Goal: Information Seeking & Learning: Learn about a topic

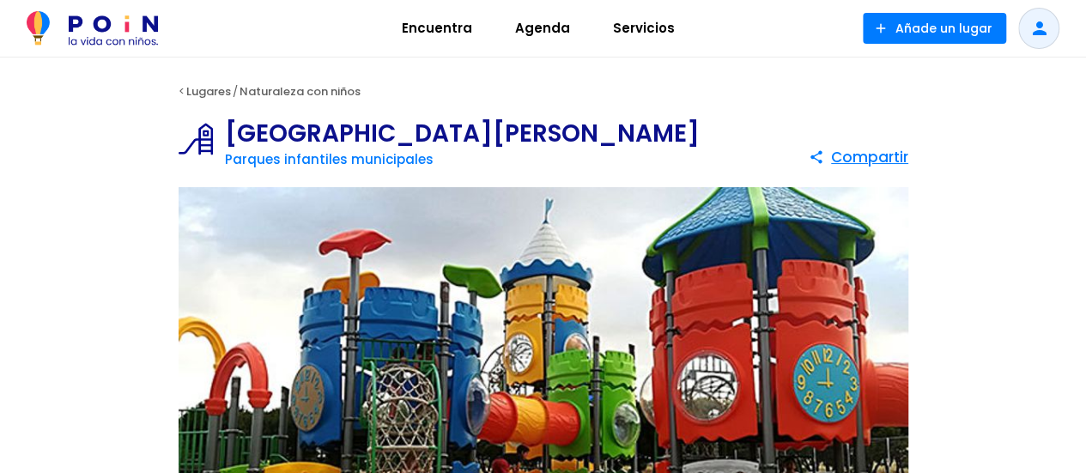
click at [541, 33] on span "Agenda" at bounding box center [542, 28] width 70 height 27
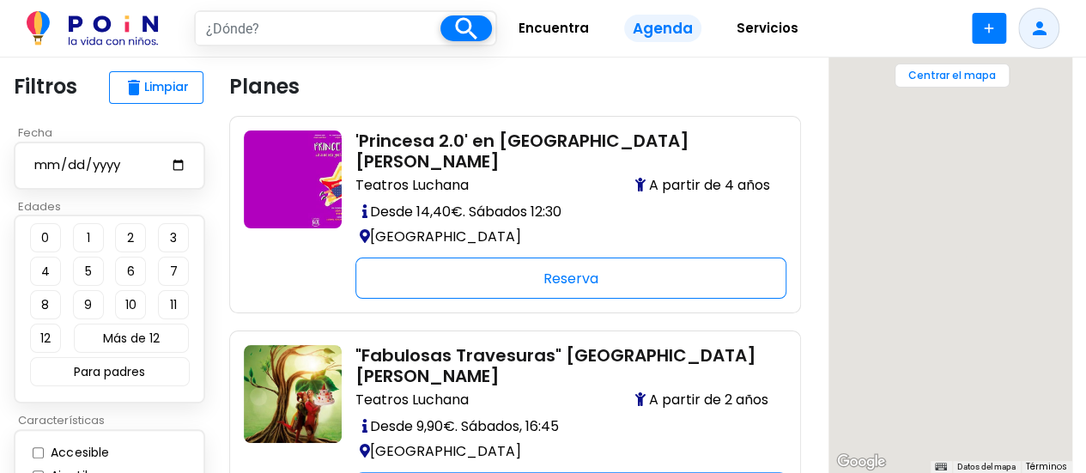
click at [567, 32] on span "Encuentra" at bounding box center [554, 28] width 86 height 27
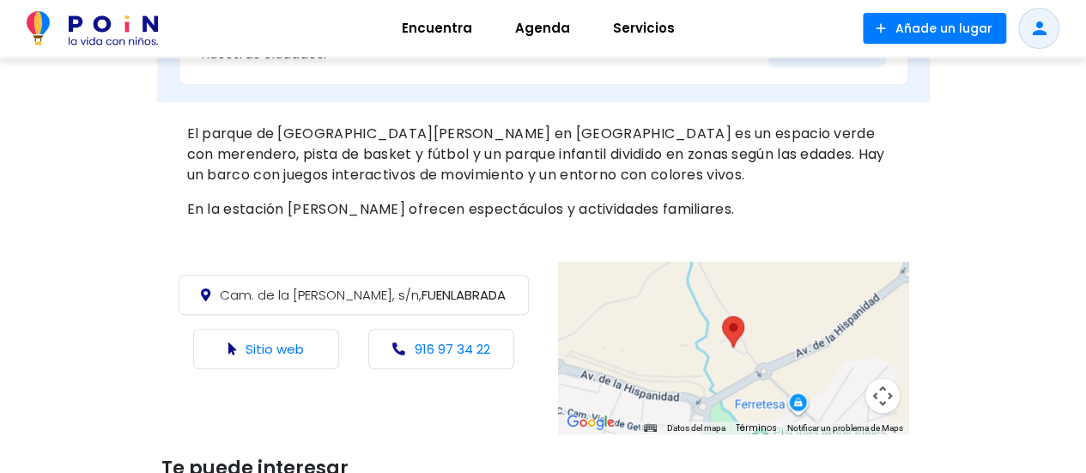
scroll to position [687, 0]
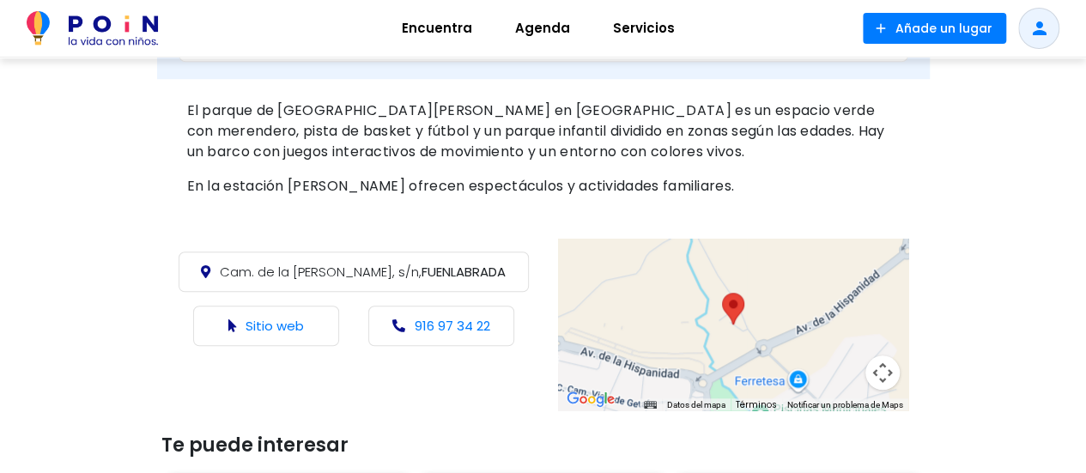
click at [542, 25] on span "Agenda" at bounding box center [542, 28] width 70 height 27
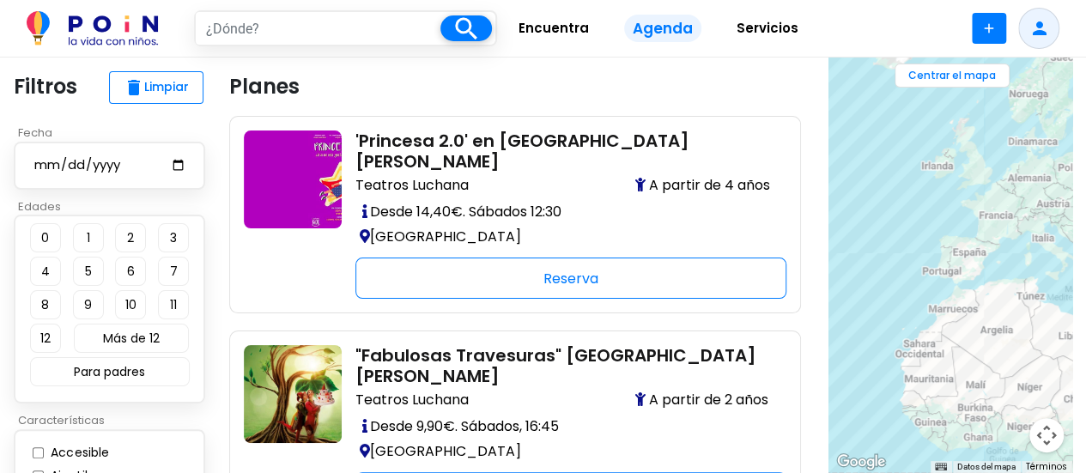
click at [178, 171] on input "date" at bounding box center [110, 165] width 154 height 21
type input "[DATE]"
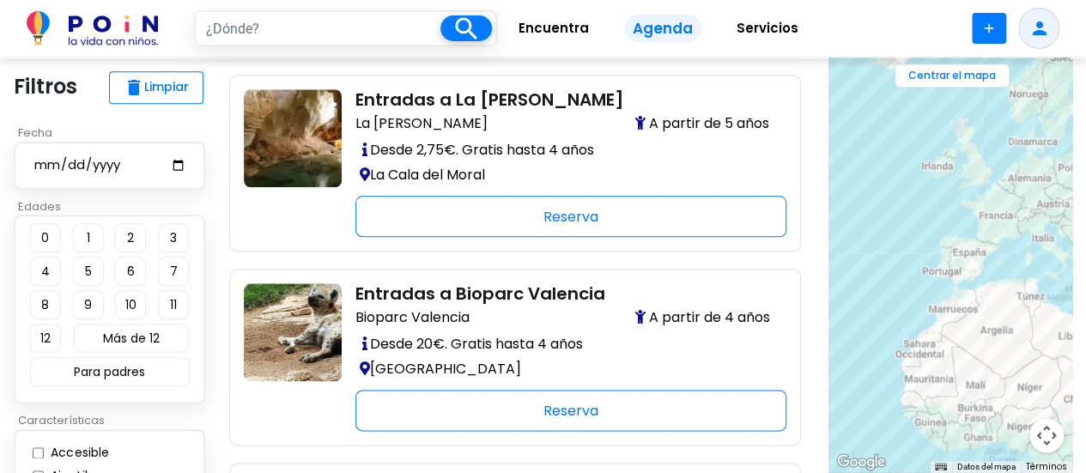
click at [127, 417] on p "Características" at bounding box center [115, 420] width 202 height 17
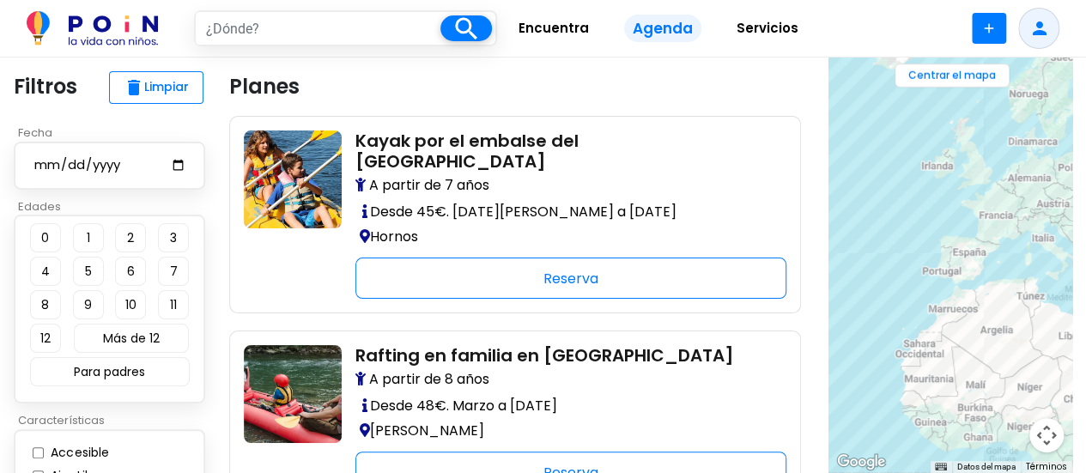
click at [36, 302] on button "8" at bounding box center [45, 304] width 31 height 29
click at [47, 334] on button "12" at bounding box center [45, 338] width 31 height 29
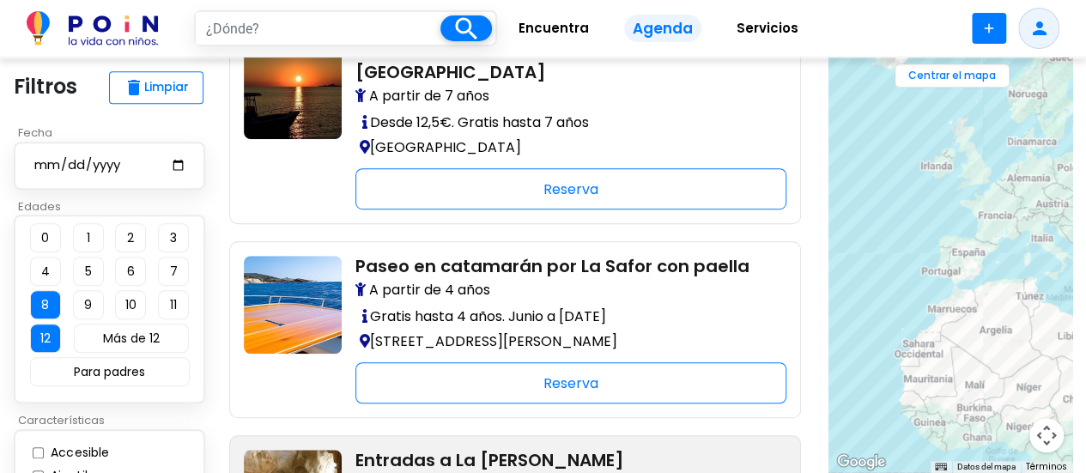
scroll to position [515, 0]
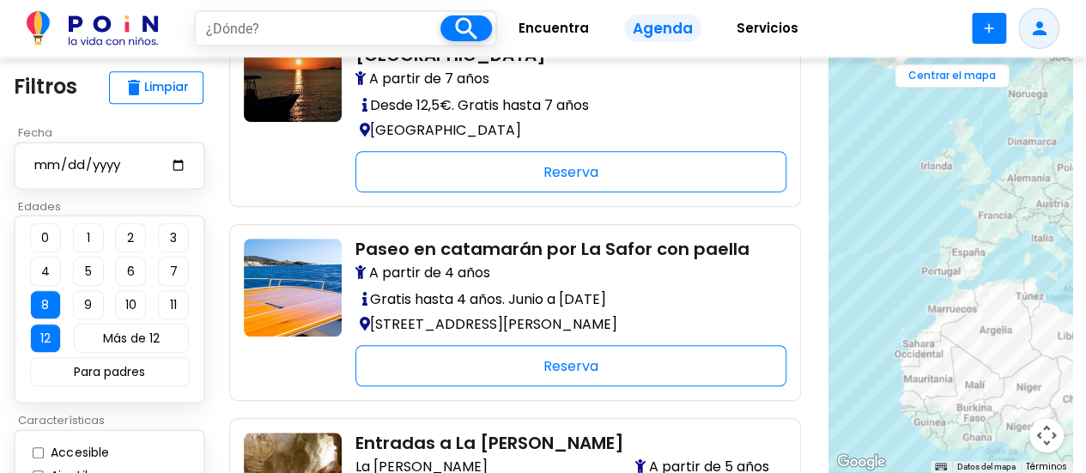
drag, startPoint x: 115, startPoint y: 420, endPoint x: 130, endPoint y: 384, distance: 39.2
click at [130, 382] on div "Fecha 2025-09-27 Edades 0 1 2 3 4 5 6 7 8 9 10 11 12 Más de 12 Para padres clos…" at bounding box center [115, 381] width 202 height 514
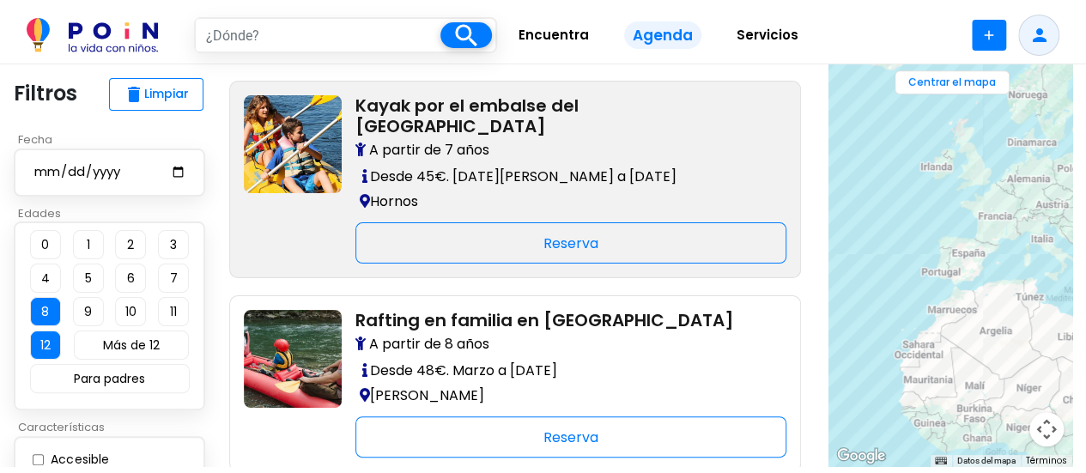
scroll to position [0, 0]
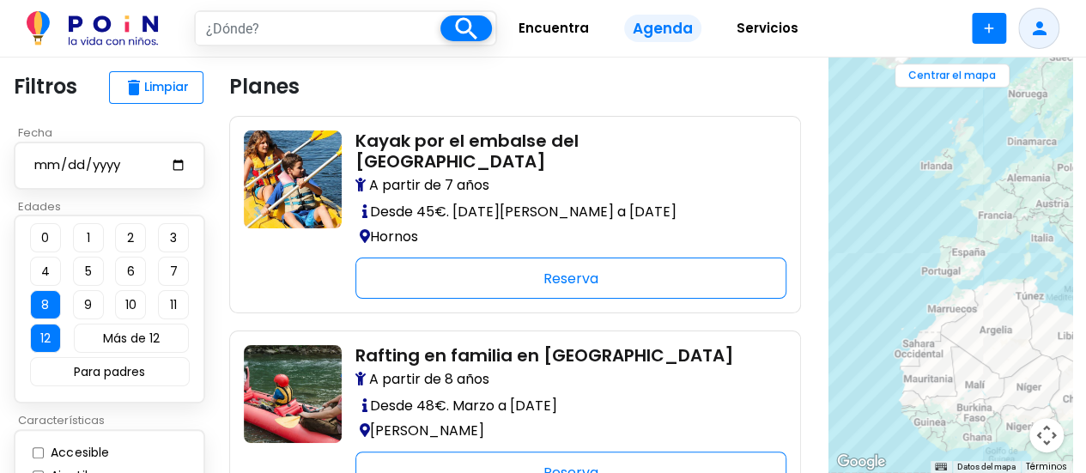
click at [293, 33] on input "text" at bounding box center [318, 28] width 245 height 33
type input "pollina"
click at [464, 26] on span at bounding box center [466, 28] width 52 height 26
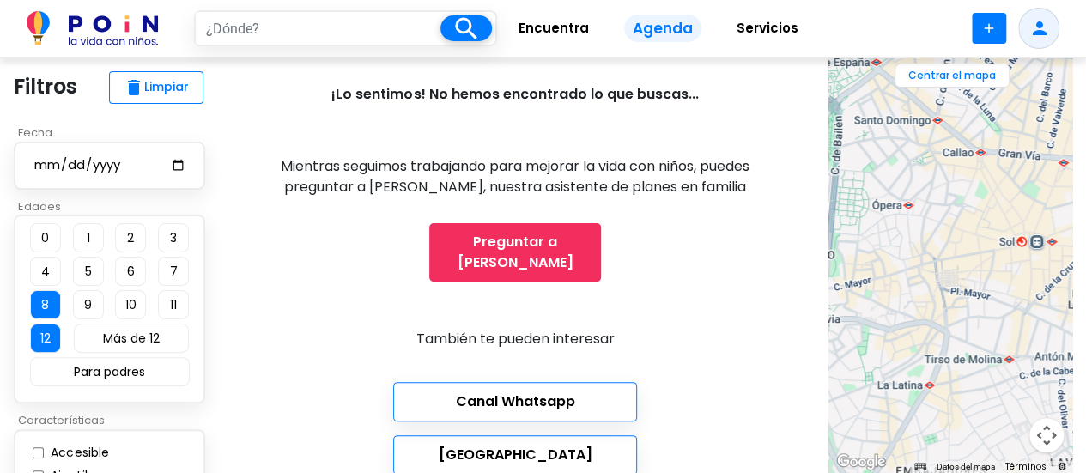
scroll to position [172, 0]
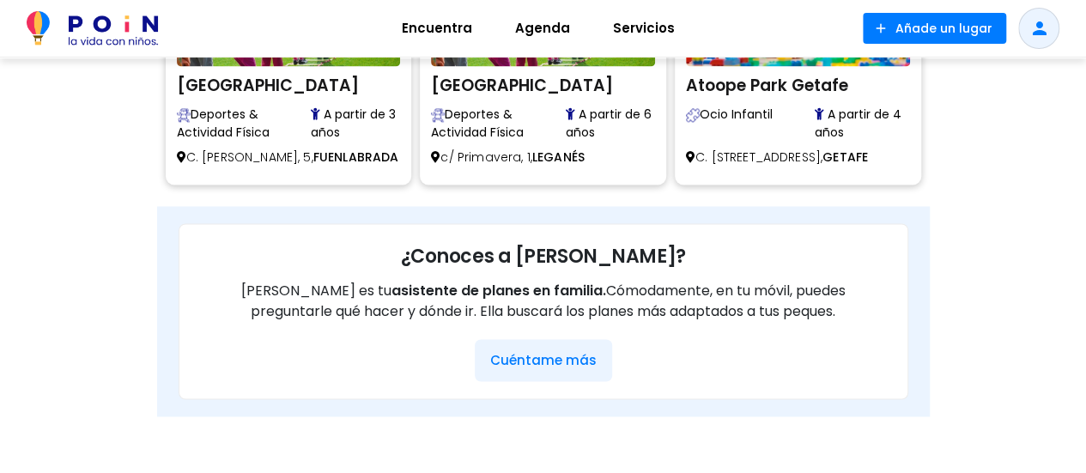
scroll to position [1288, 0]
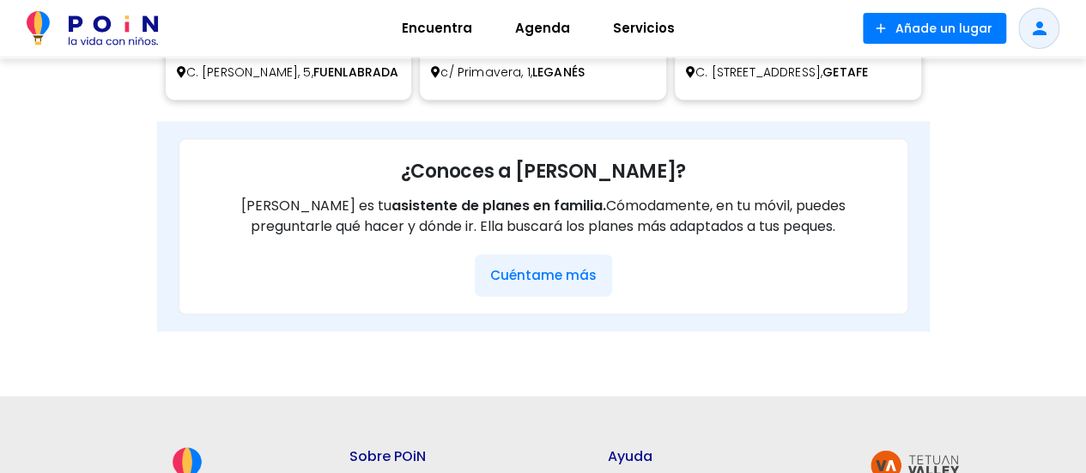
click at [539, 294] on button "Cuéntame más" at bounding box center [543, 275] width 137 height 42
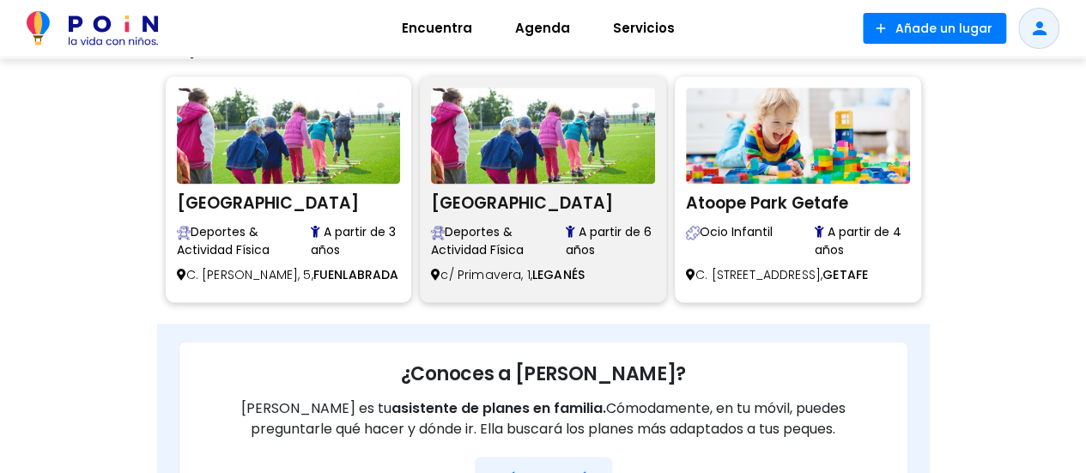
scroll to position [944, 0]
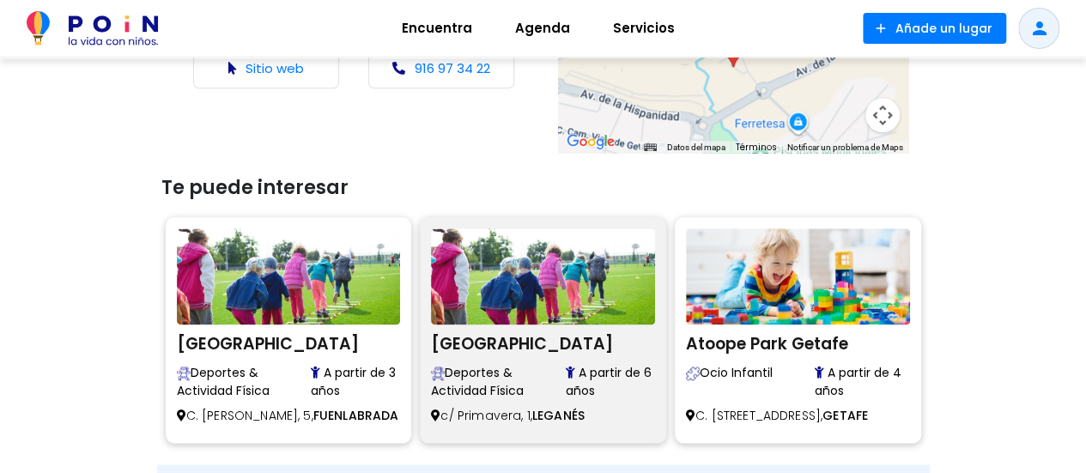
click at [554, 388] on span "Deportes & Actividad Física" at bounding box center [498, 382] width 134 height 36
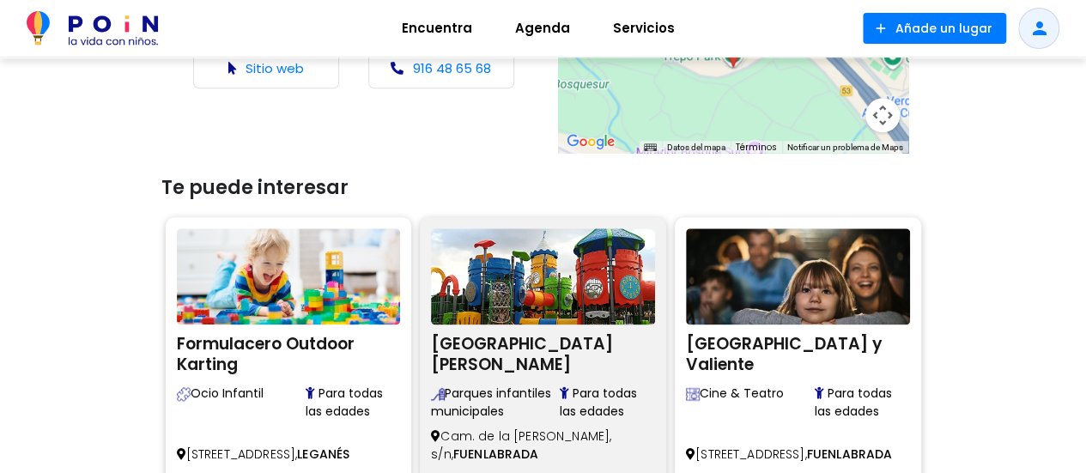
scroll to position [1030, 0]
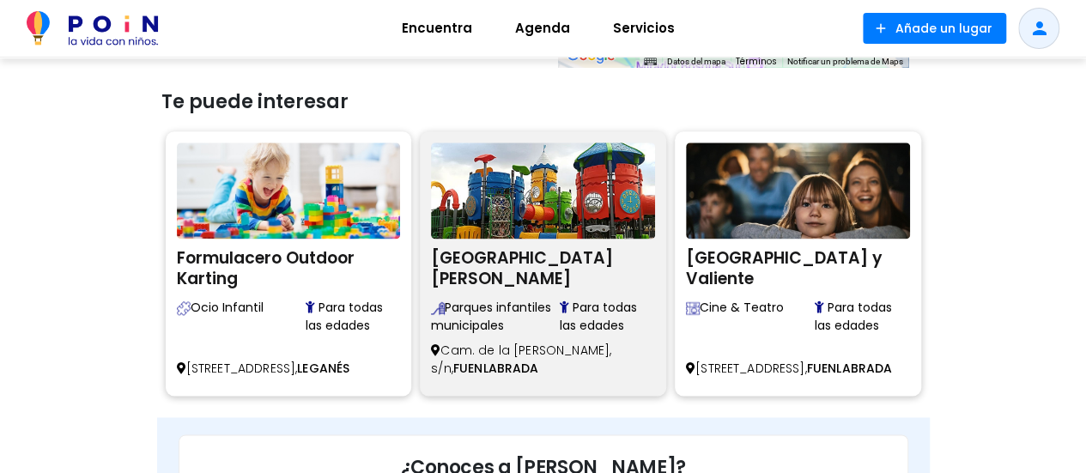
click at [534, 335] on p "Cam. de la Vega, s/n, FUENLABRADA" at bounding box center [543, 360] width 224 height 50
